Goal: Task Accomplishment & Management: Complete application form

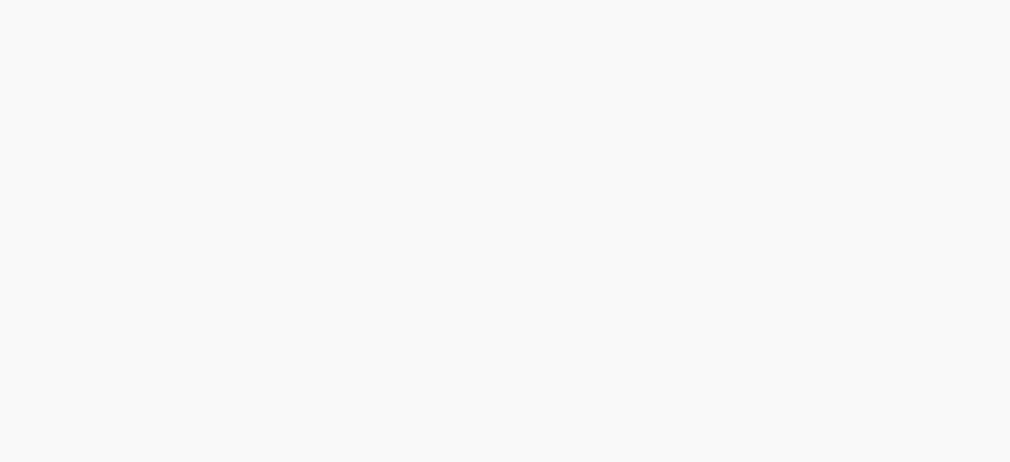
click at [556, 0] on html at bounding box center [505, 0] width 1010 height 0
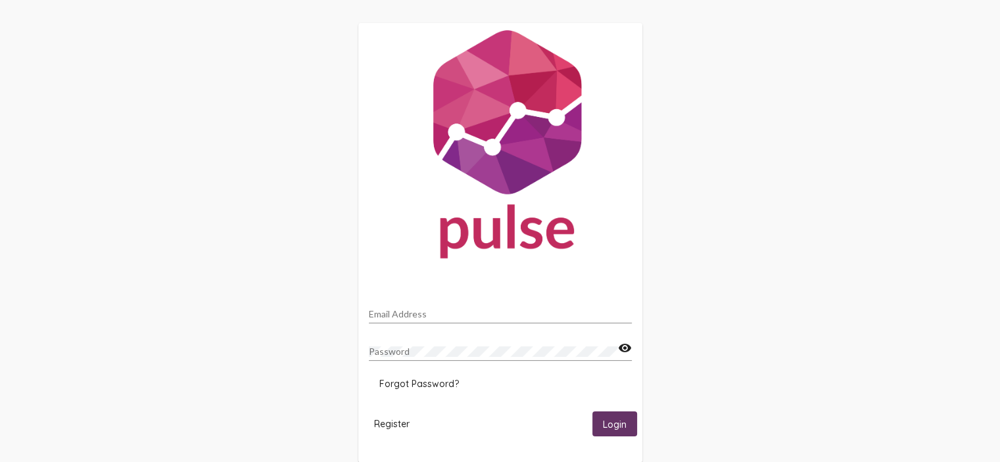
scroll to position [24, 0]
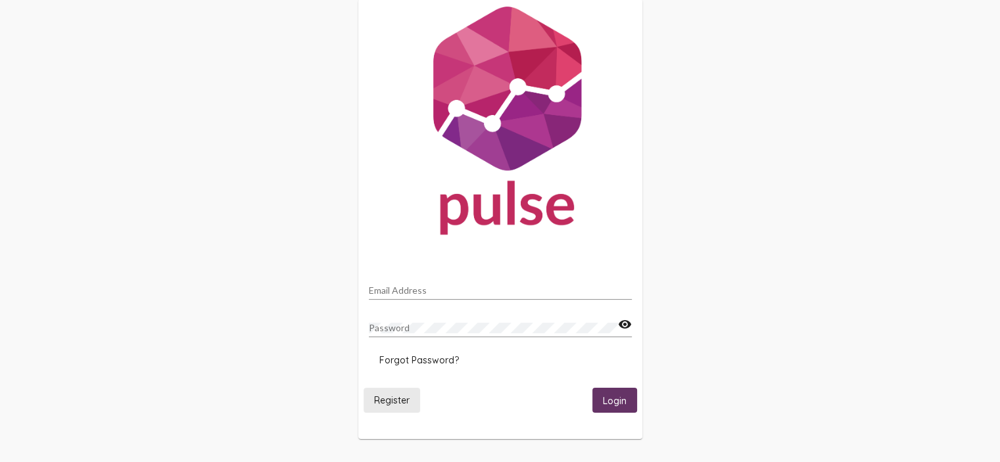
click at [401, 399] on span "Register" at bounding box center [392, 401] width 36 height 12
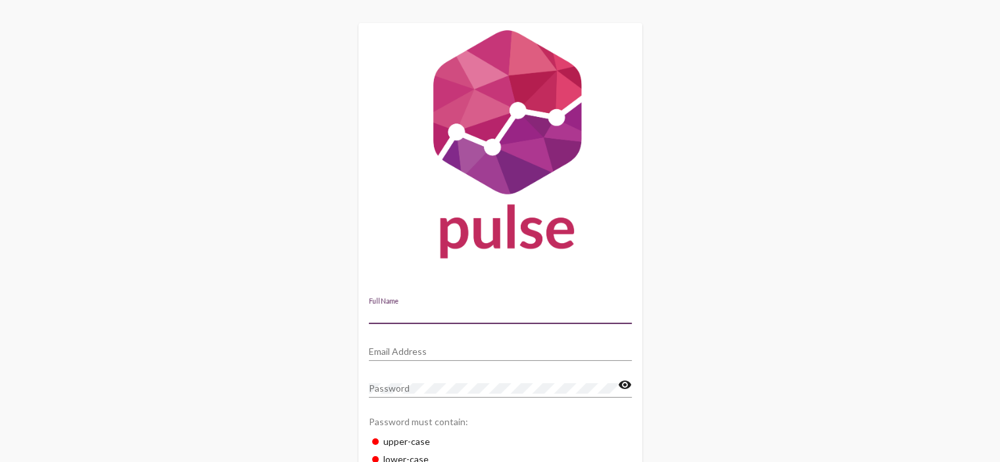
click at [428, 312] on input "Full Name" at bounding box center [500, 314] width 263 height 11
type input "[PERSON_NAME]"
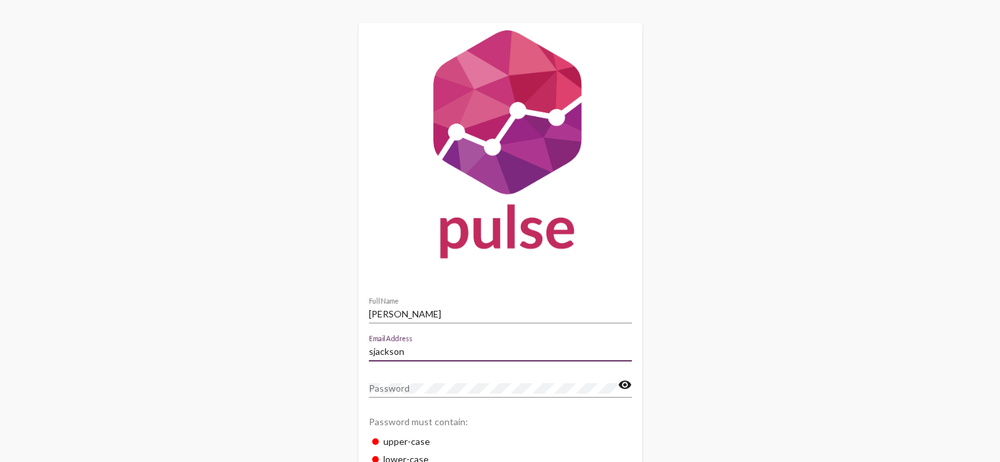
type input "[EMAIL_ADDRESS][DOMAIN_NAME]"
click at [462, 318] on input "[PERSON_NAME]" at bounding box center [500, 314] width 263 height 11
type input "[PERSON_NAME]"
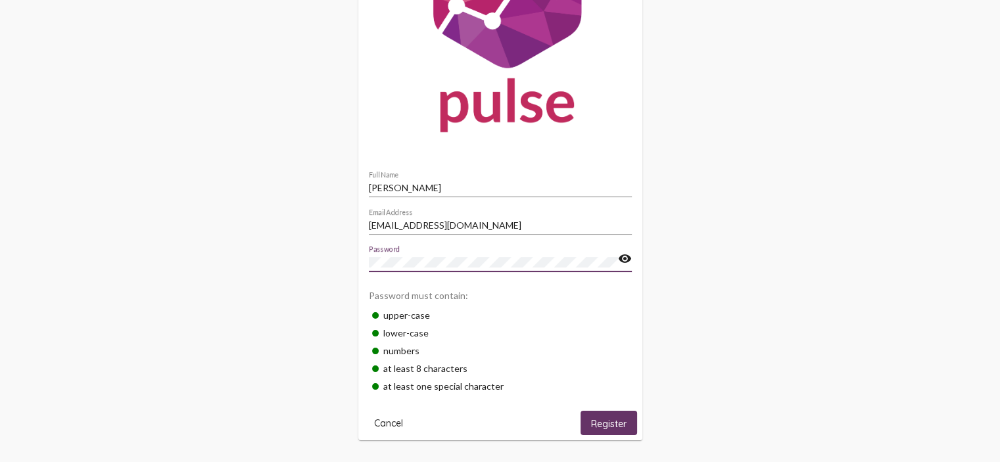
scroll to position [128, 0]
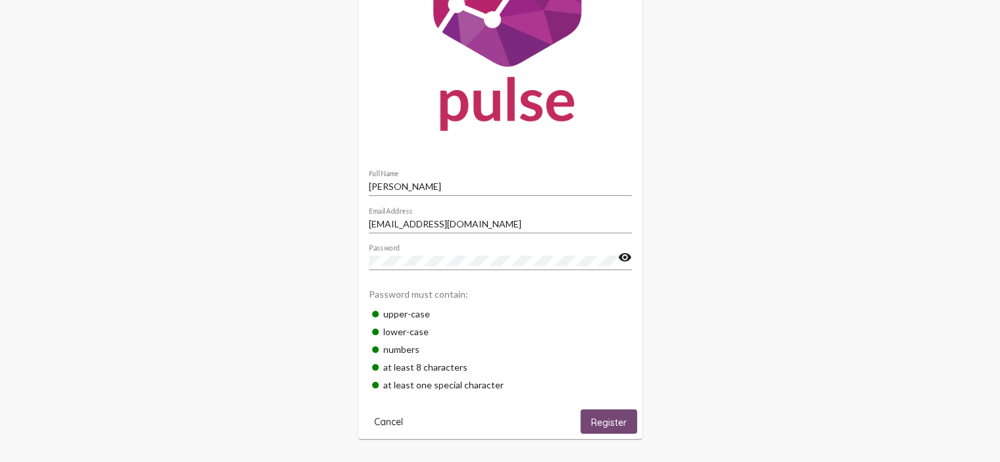
click at [601, 423] on span "Register" at bounding box center [609, 422] width 36 height 12
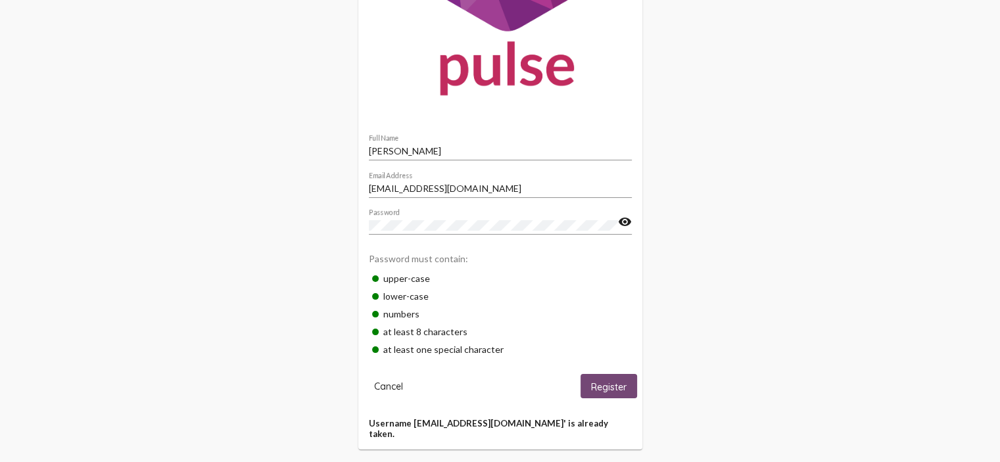
click at [607, 384] on span "Register" at bounding box center [609, 387] width 36 height 12
click at [393, 388] on span "Cancel" at bounding box center [388, 387] width 29 height 12
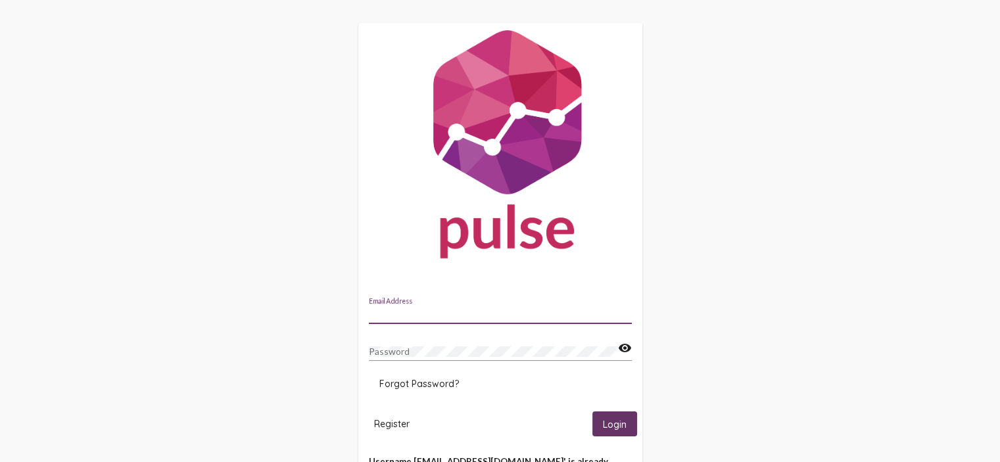
click at [463, 320] on div "Email Address" at bounding box center [500, 311] width 263 height 26
type input "[EMAIL_ADDRESS][DOMAIN_NAME]"
click at [600, 422] on button "Login" at bounding box center [615, 424] width 45 height 24
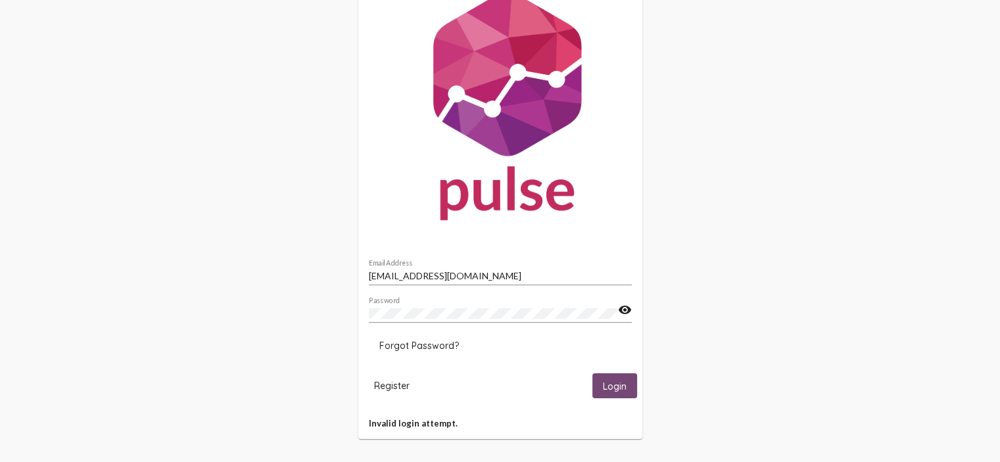
click at [612, 387] on span "Login" at bounding box center [615, 387] width 24 height 12
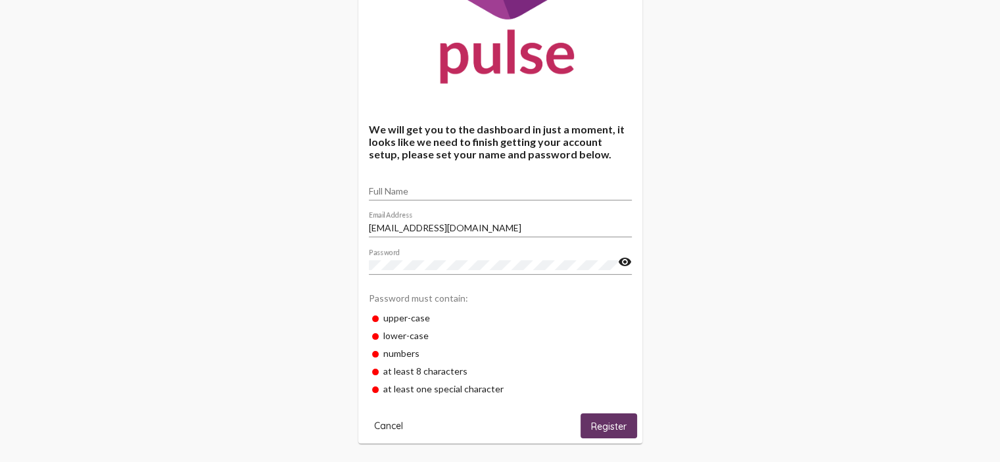
scroll to position [176, 0]
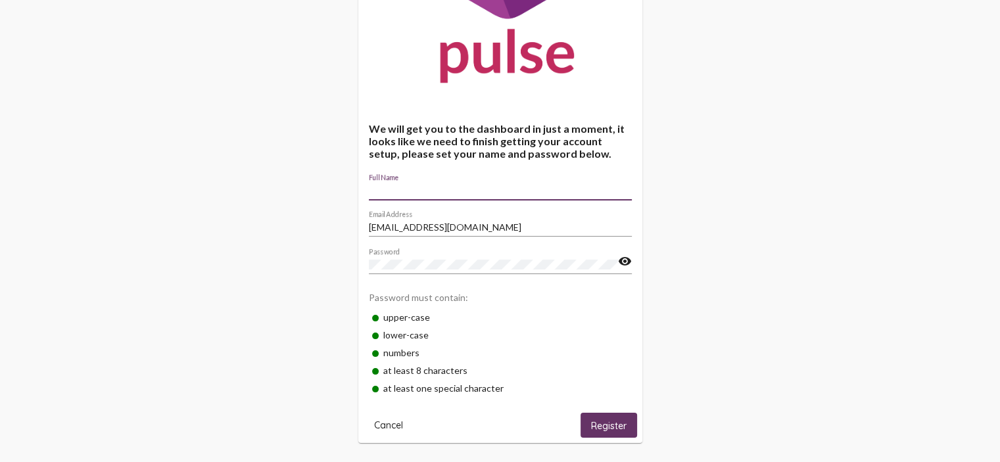
click at [462, 194] on input "Full Name" at bounding box center [500, 190] width 263 height 11
type input "[PERSON_NAME]"
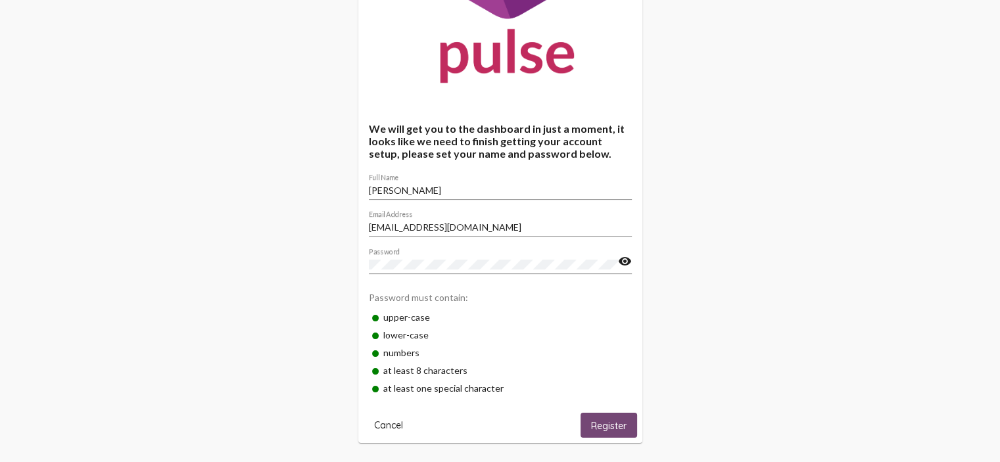
click at [606, 420] on span "Register" at bounding box center [609, 426] width 36 height 12
